Goal: Task Accomplishment & Management: Manage account settings

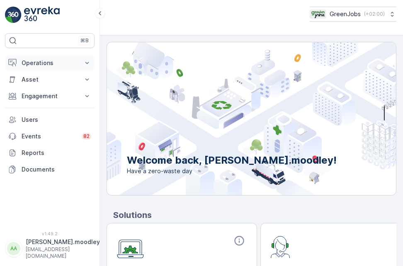
click at [87, 61] on icon at bounding box center [87, 63] width 8 height 8
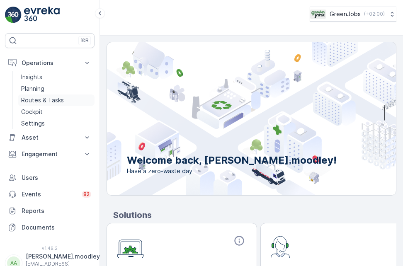
click at [68, 97] on link "Routes & Tasks" at bounding box center [56, 101] width 77 height 12
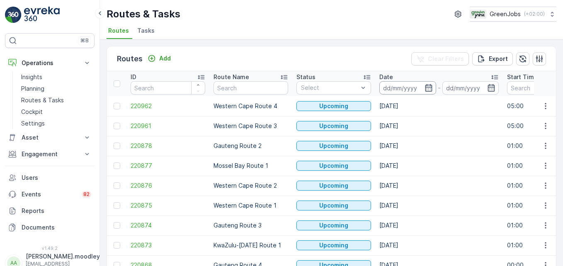
click at [395, 85] on input at bounding box center [407, 87] width 57 height 13
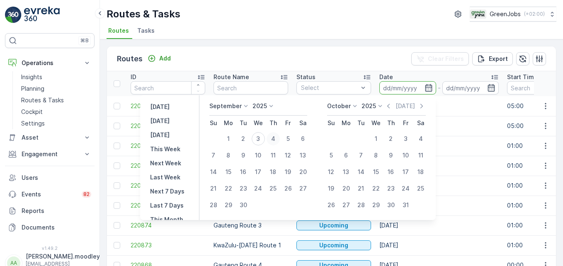
click at [276, 139] on div "4" at bounding box center [273, 138] width 13 height 13
type input "[DATE]"
click at [276, 139] on div "4" at bounding box center [273, 138] width 13 height 13
type input "[DATE]"
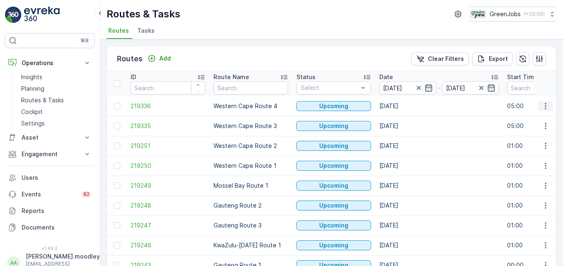
click at [403, 106] on icon "button" at bounding box center [545, 106] width 8 height 8
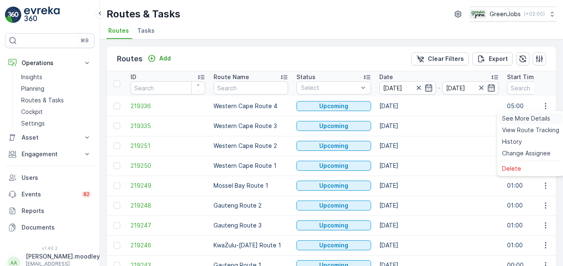
click at [403, 117] on span "See More Details" at bounding box center [526, 118] width 48 height 8
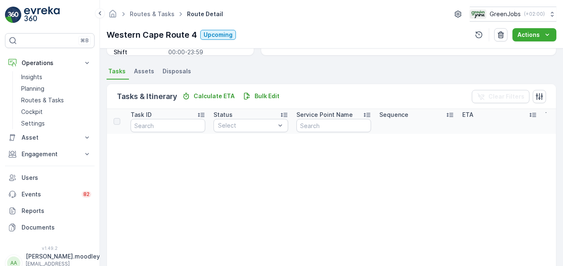
scroll to position [166, 0]
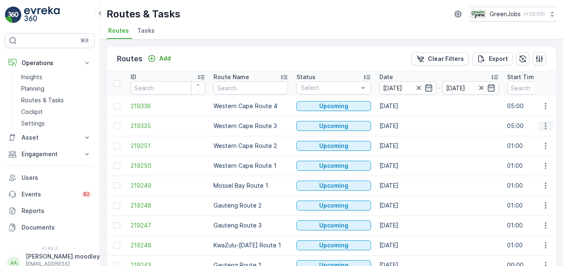
click at [403, 126] on icon "button" at bounding box center [545, 126] width 8 height 8
click at [403, 140] on span "See More Details" at bounding box center [526, 138] width 48 height 8
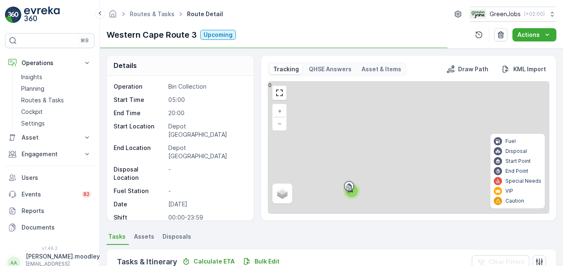
scroll to position [162, 0]
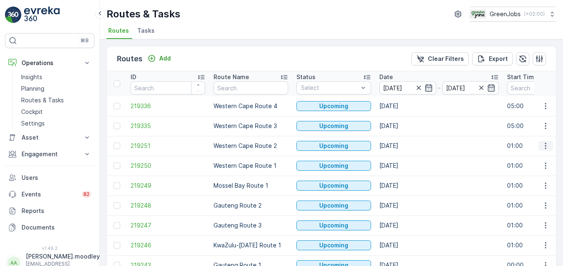
click at [403, 147] on icon "button" at bounding box center [545, 146] width 8 height 8
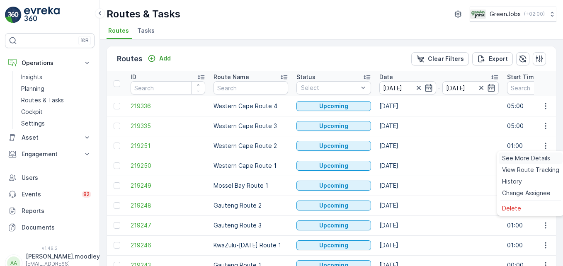
click at [403, 161] on span "See More Details" at bounding box center [526, 158] width 48 height 8
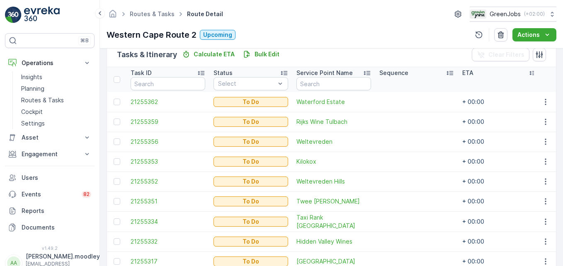
scroll to position [249, 0]
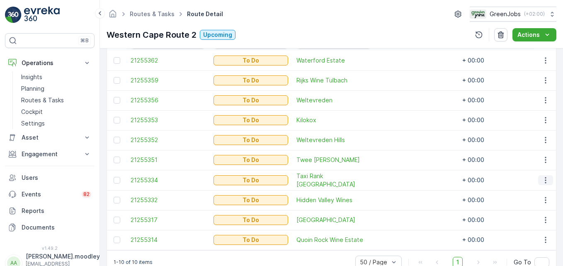
click at [403, 179] on icon "button" at bounding box center [545, 180] width 1 height 6
click at [403, 217] on span "Change Route" at bounding box center [524, 215] width 40 height 8
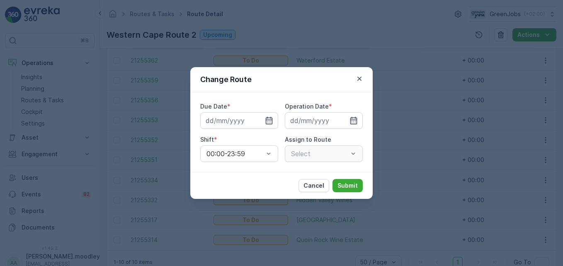
type input "[DATE]"
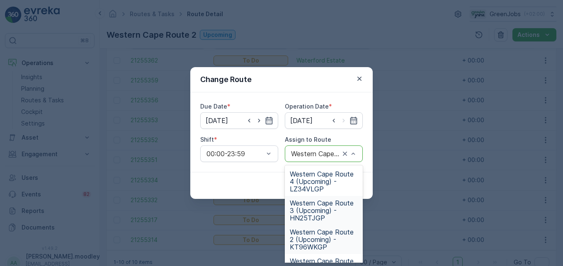
click at [318, 214] on span "Western Cape Route 3 (Upcoming) - HN25TJGP" at bounding box center [324, 210] width 68 height 22
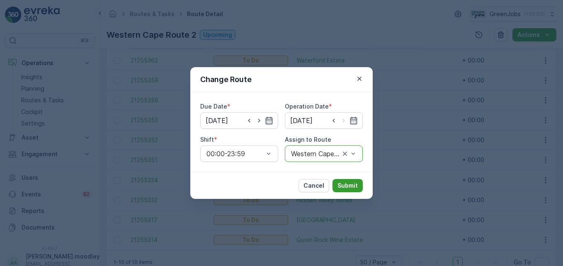
click at [344, 184] on p "Submit" at bounding box center [347, 186] width 20 height 8
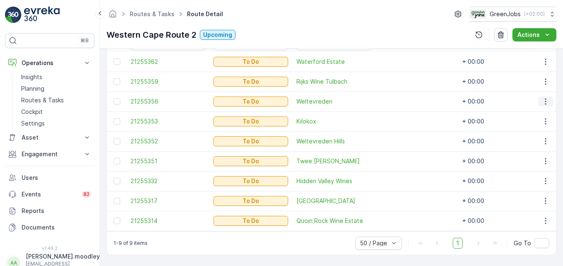
click at [403, 101] on icon "button" at bounding box center [545, 101] width 8 height 8
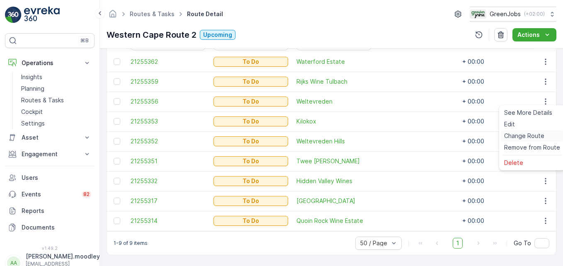
click at [403, 138] on span "Change Route" at bounding box center [524, 136] width 40 height 8
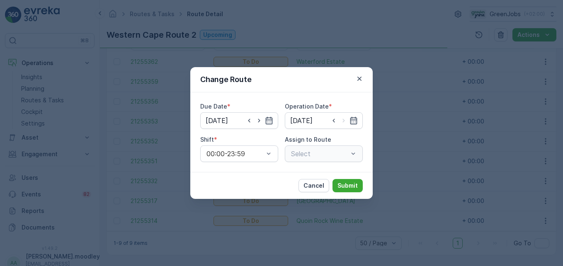
type input "[DATE]"
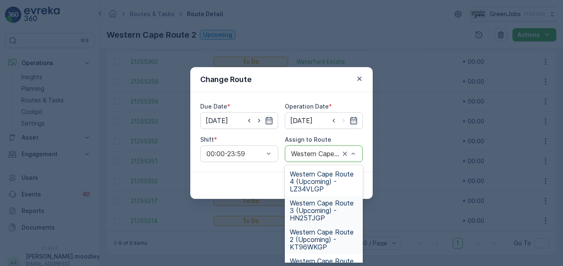
click at [298, 210] on span "Western Cape Route 3 (Upcoming) - HN25TJGP" at bounding box center [324, 210] width 68 height 22
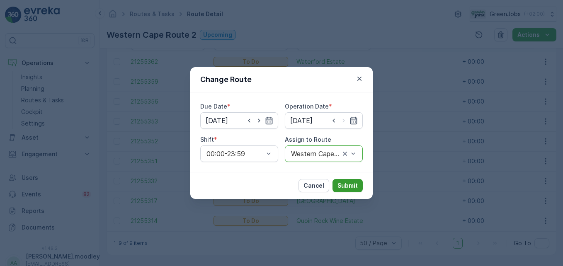
click at [347, 188] on p "Submit" at bounding box center [347, 186] width 20 height 8
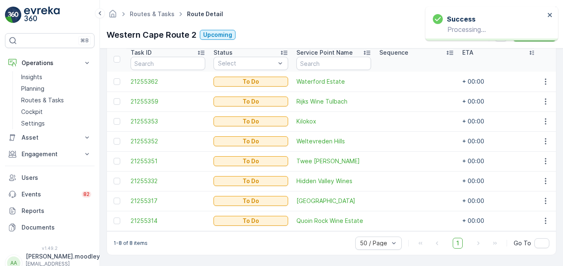
scroll to position [232, 0]
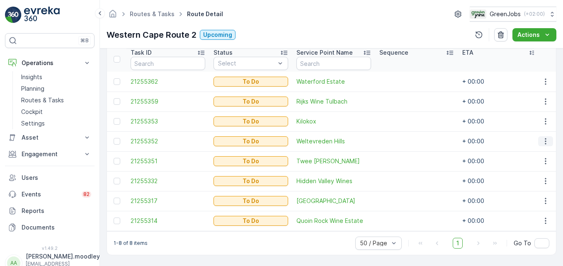
click at [403, 138] on icon "button" at bounding box center [545, 141] width 8 height 8
click at [403, 173] on span "Change Route" at bounding box center [524, 173] width 40 height 8
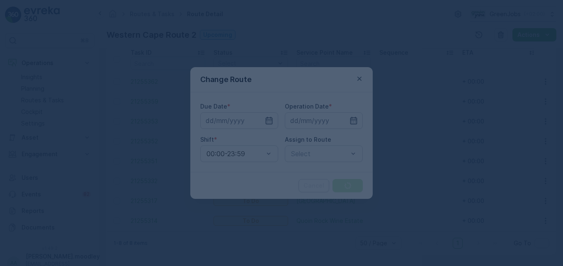
type input "[DATE]"
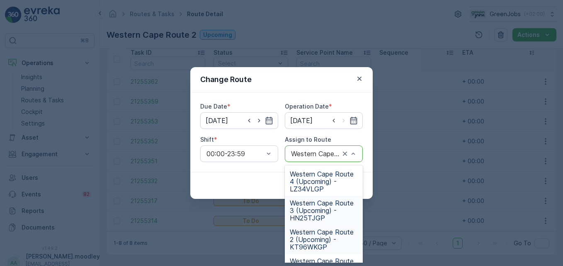
click at [324, 218] on span "Western Cape Route 3 (Upcoming) - HN25TJGP" at bounding box center [324, 210] width 68 height 22
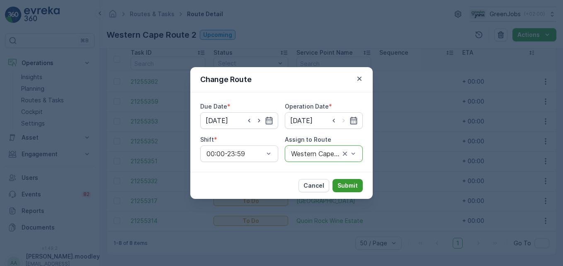
click at [349, 189] on p "Submit" at bounding box center [347, 186] width 20 height 8
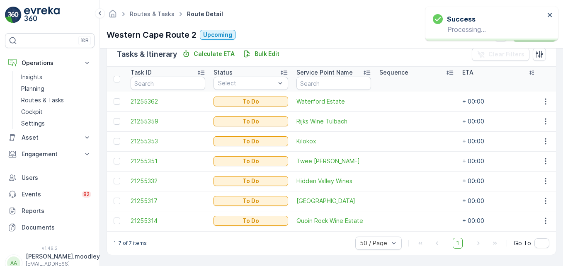
scroll to position [212, 0]
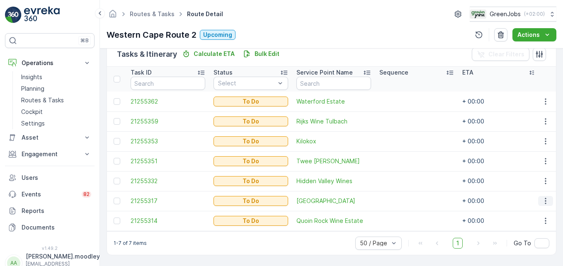
click at [403, 199] on icon "button" at bounding box center [545, 201] width 8 height 8
click at [403, 157] on span "Change Route" at bounding box center [524, 157] width 40 height 8
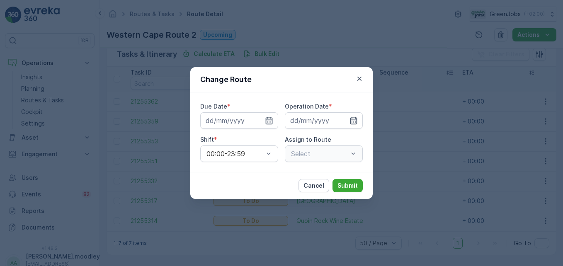
type input "[DATE]"
click at [353, 153] on div "Select" at bounding box center [324, 154] width 78 height 17
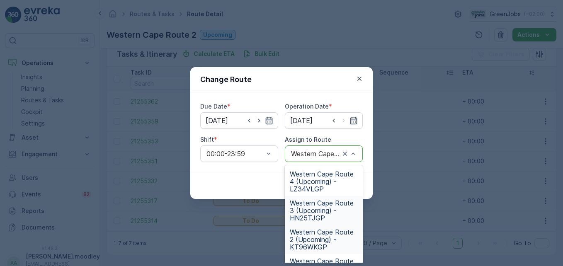
click at [320, 206] on span "Western Cape Route 3 (Upcoming) - HN25TJGP" at bounding box center [324, 210] width 68 height 22
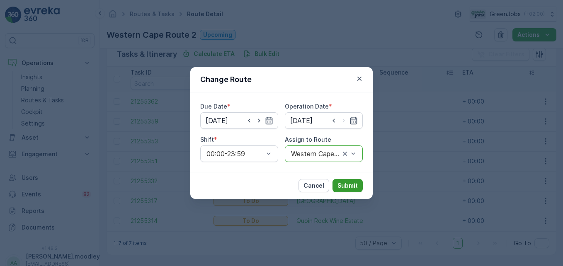
click at [351, 186] on p "Submit" at bounding box center [347, 186] width 20 height 8
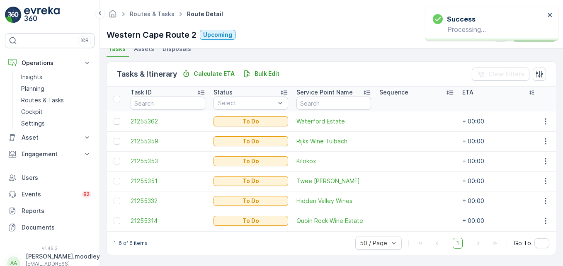
scroll to position [192, 0]
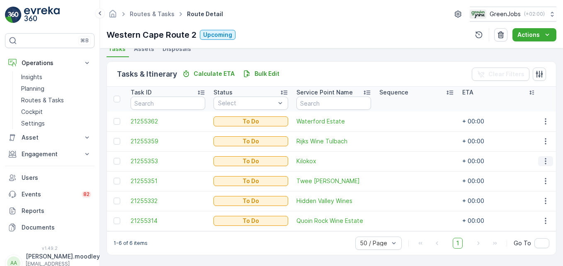
click at [403, 159] on icon "button" at bounding box center [545, 161] width 8 height 8
click at [403, 193] on span "Change Route" at bounding box center [524, 193] width 40 height 8
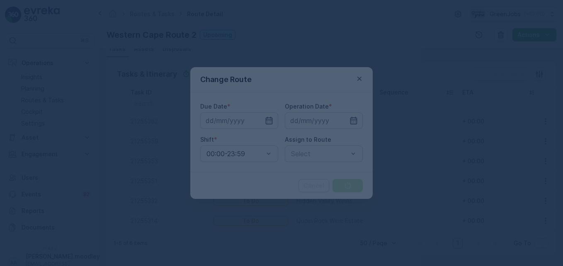
type input "[DATE]"
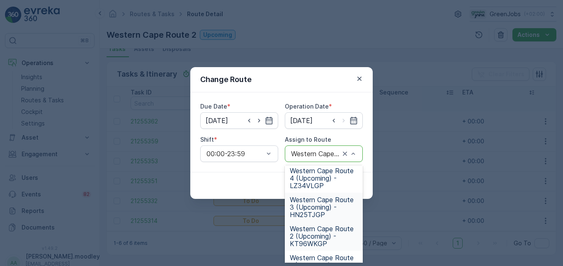
scroll to position [0, 0]
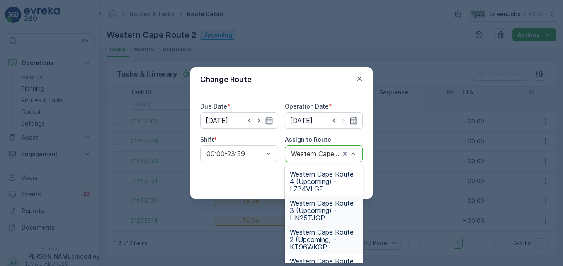
click at [323, 211] on span "Western Cape Route 3 (Upcoming) - HN25TJGP" at bounding box center [324, 210] width 68 height 22
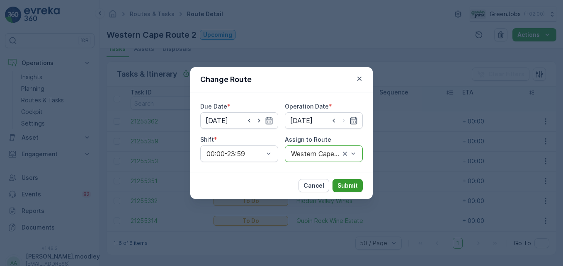
click at [354, 186] on p "Submit" at bounding box center [347, 186] width 20 height 8
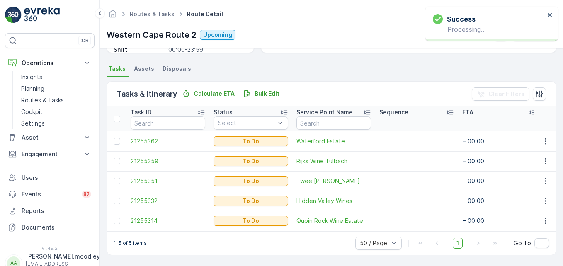
scroll to position [172, 0]
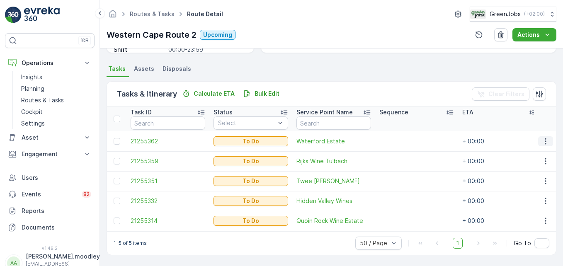
click at [403, 137] on icon "button" at bounding box center [545, 141] width 8 height 8
click at [403, 172] on span "Change Route" at bounding box center [524, 173] width 40 height 8
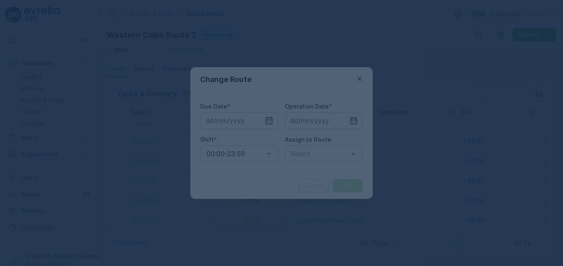
type input "[DATE]"
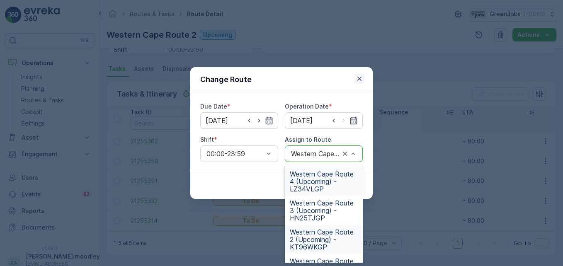
click at [357, 75] on icon "button" at bounding box center [359, 79] width 8 height 8
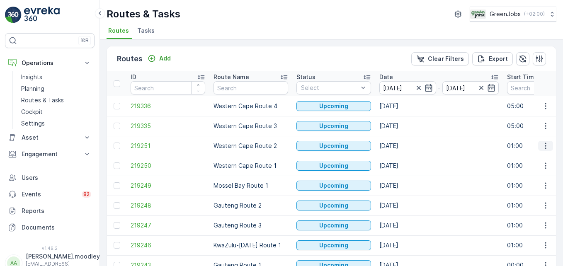
click at [403, 144] on icon "button" at bounding box center [545, 146] width 8 height 8
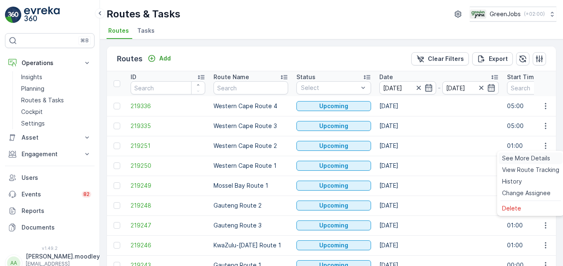
click at [403, 159] on span "See More Details" at bounding box center [526, 158] width 48 height 8
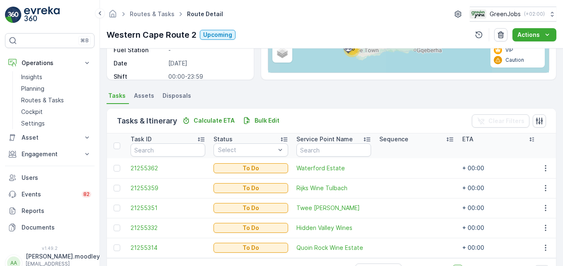
scroll to position [172, 0]
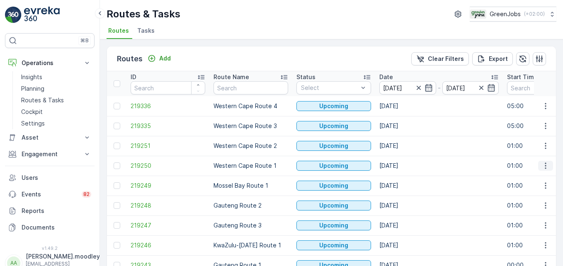
click at [403, 164] on icon "button" at bounding box center [545, 166] width 8 height 8
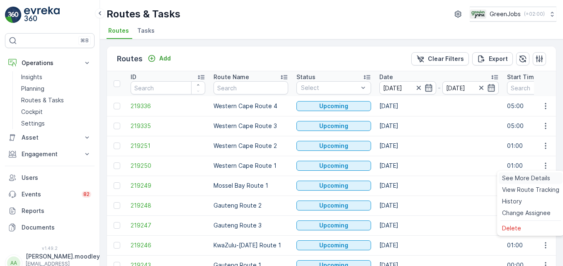
click at [403, 177] on span "See More Details" at bounding box center [526, 178] width 48 height 8
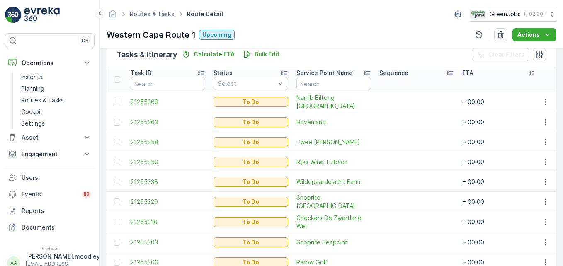
scroll to position [252, 0]
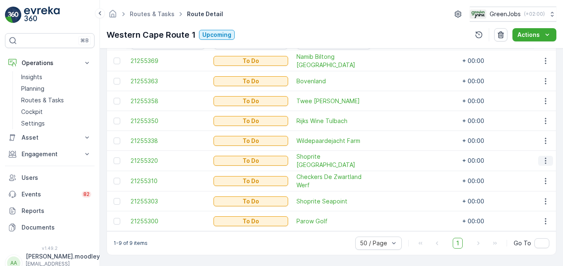
click at [403, 157] on icon "button" at bounding box center [545, 161] width 8 height 8
click at [403, 191] on span "Change Route" at bounding box center [524, 192] width 40 height 8
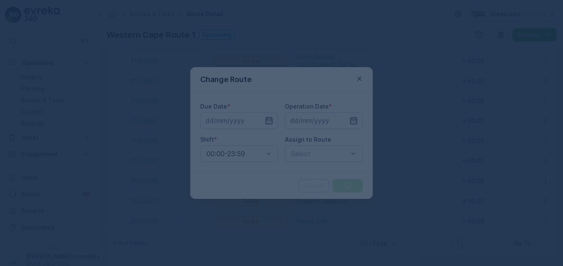
type input "[DATE]"
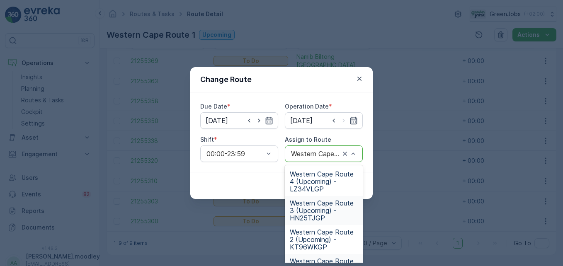
click at [315, 210] on span "Western Cape Route 3 (Upcoming) - HN25TJGP" at bounding box center [324, 210] width 68 height 22
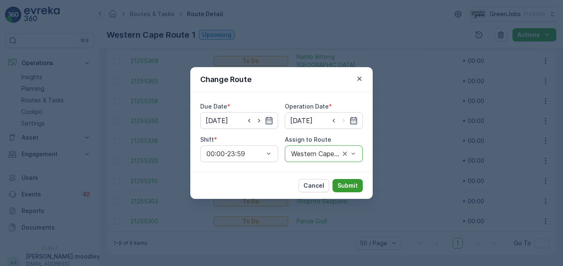
click at [352, 186] on p "Submit" at bounding box center [347, 186] width 20 height 8
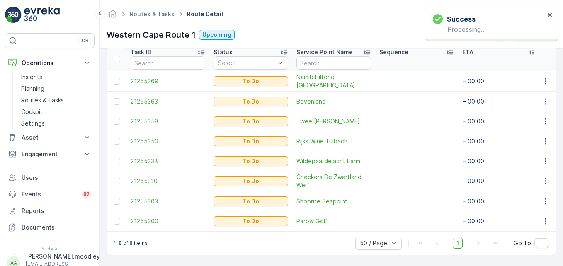
scroll to position [232, 0]
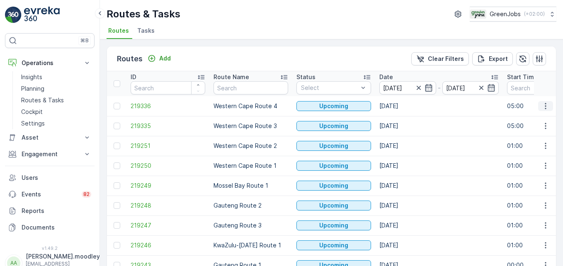
click at [403, 106] on icon "button" at bounding box center [545, 106] width 1 height 6
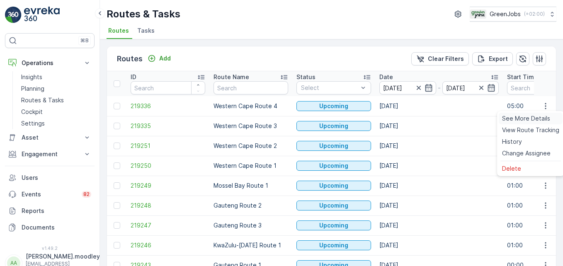
click at [403, 116] on span "See More Details" at bounding box center [526, 118] width 48 height 8
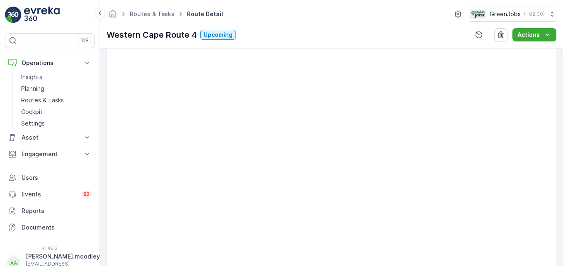
scroll to position [207, 0]
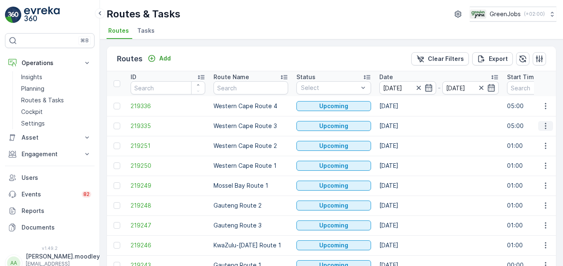
click at [403, 126] on icon "button" at bounding box center [545, 126] width 8 height 8
click at [403, 131] on ul "See More Details View Route Tracking History Change Assignee Delete" at bounding box center [530, 163] width 67 height 65
click at [403, 137] on span "See More Details" at bounding box center [526, 138] width 48 height 8
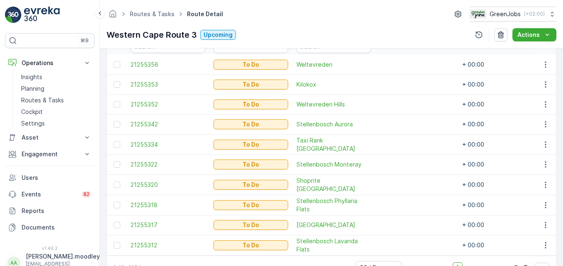
scroll to position [231, 0]
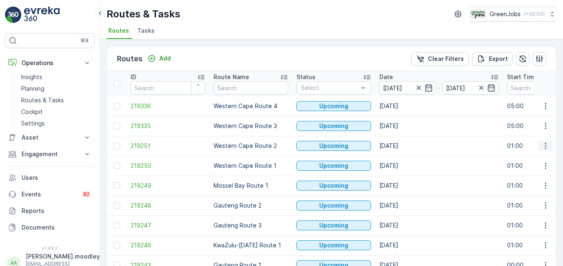
click at [403, 146] on icon "button" at bounding box center [545, 146] width 8 height 8
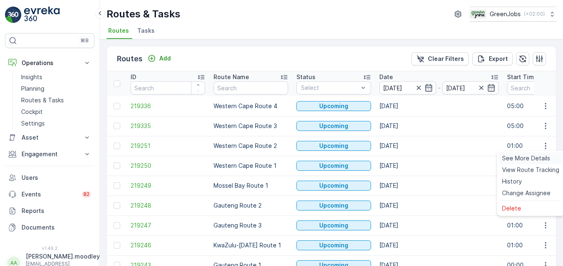
click at [403, 159] on span "See More Details" at bounding box center [526, 158] width 48 height 8
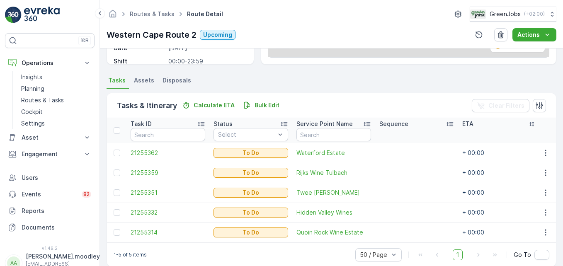
scroll to position [172, 0]
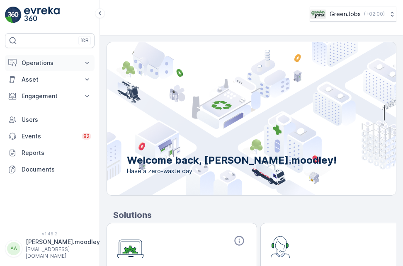
click at [90, 61] on icon at bounding box center [87, 63] width 8 height 8
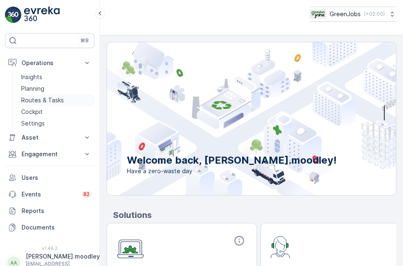
click at [36, 99] on p "Routes & Tasks" at bounding box center [42, 100] width 43 height 8
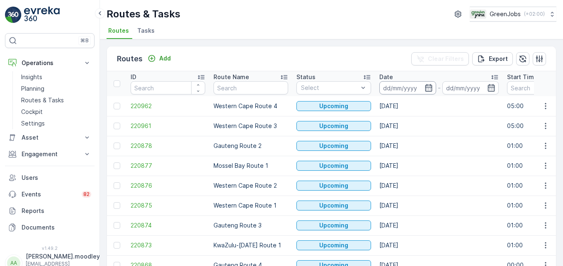
click at [391, 87] on input at bounding box center [407, 87] width 57 height 13
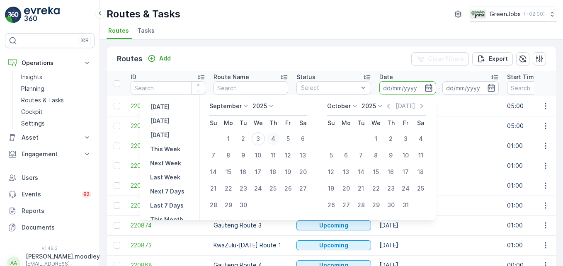
click at [276, 137] on div "4" at bounding box center [273, 138] width 13 height 13
type input "[DATE]"
click at [276, 137] on div "4" at bounding box center [273, 138] width 13 height 13
type input "[DATE]"
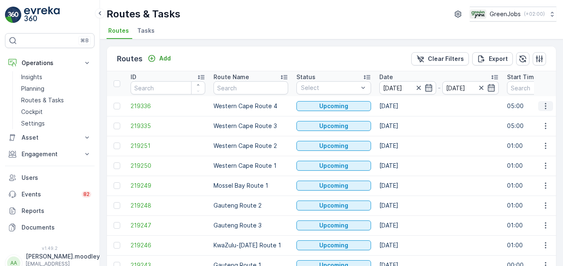
click at [403, 107] on icon "button" at bounding box center [545, 106] width 1 height 6
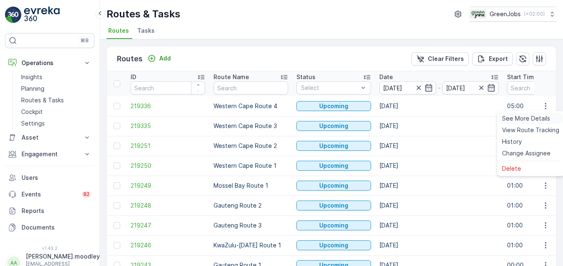
click at [403, 116] on span "See More Details" at bounding box center [526, 118] width 48 height 8
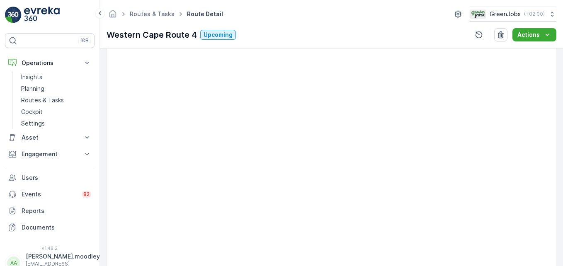
scroll to position [274, 0]
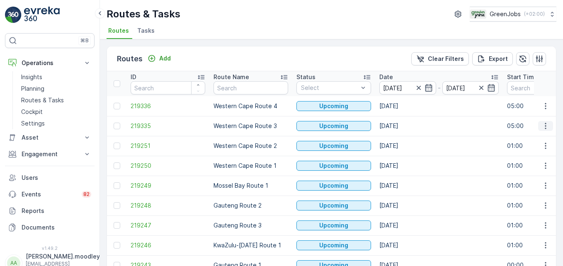
click at [403, 126] on icon "button" at bounding box center [545, 126] width 8 height 8
click at [403, 139] on span "See More Details" at bounding box center [526, 138] width 48 height 8
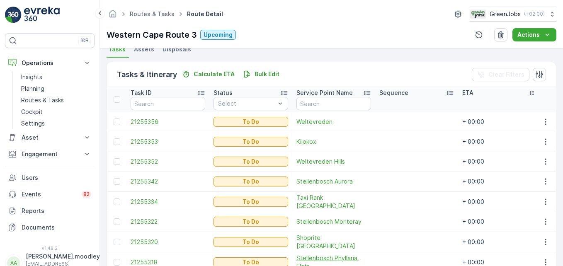
scroll to position [107, 0]
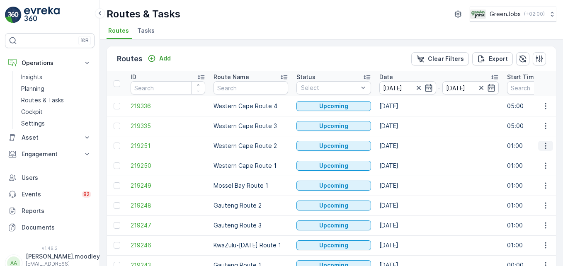
drag, startPoint x: 541, startPoint y: 146, endPoint x: 545, endPoint y: 149, distance: 5.2
click at [403, 146] on icon "button" at bounding box center [545, 146] width 8 height 8
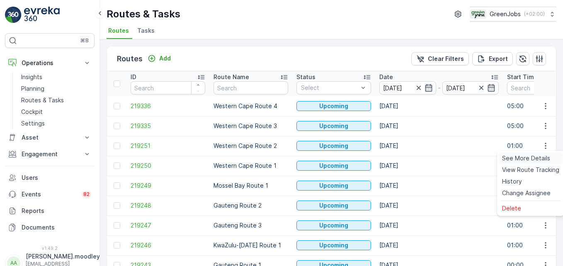
click at [403, 161] on span "See More Details" at bounding box center [526, 158] width 48 height 8
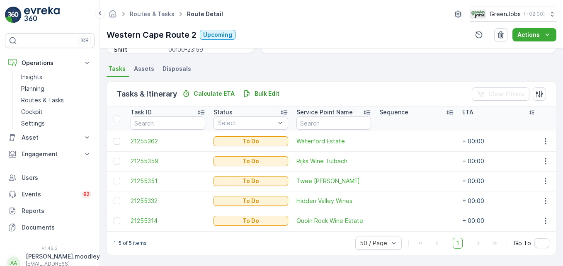
scroll to position [172, 0]
